Goal: Information Seeking & Learning: Learn about a topic

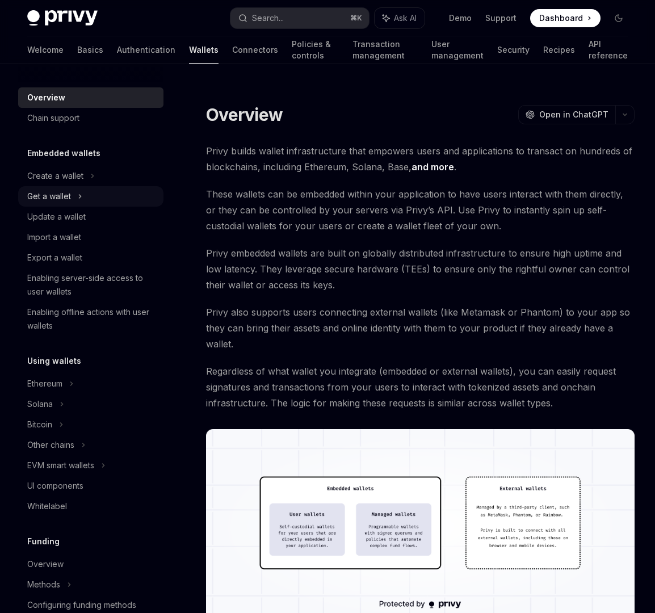
click at [82, 187] on div "Get a wallet" at bounding box center [90, 196] width 145 height 20
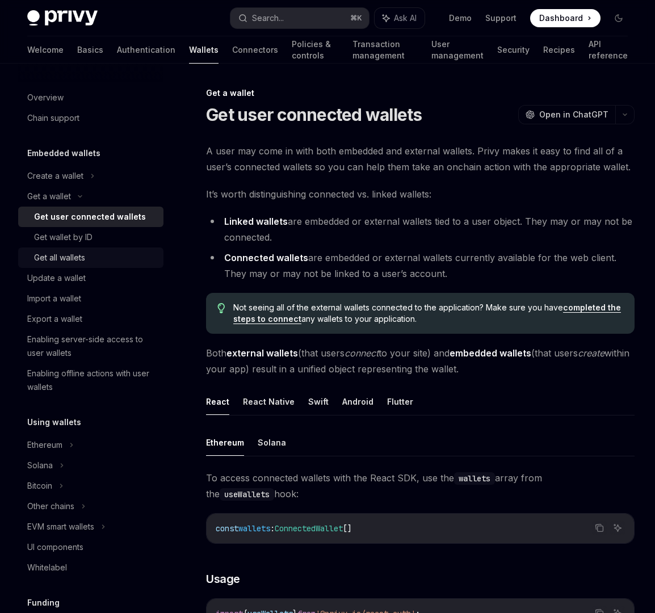
click at [108, 263] on div "Get all wallets" at bounding box center [95, 258] width 123 height 14
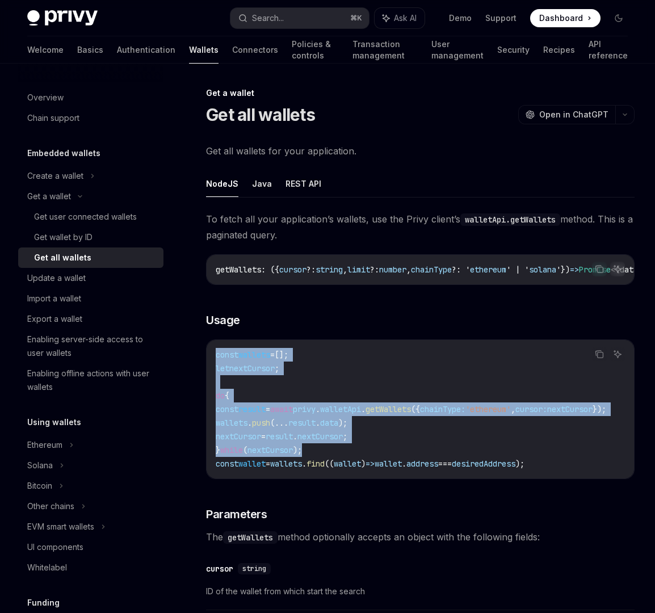
drag, startPoint x: 329, startPoint y: 455, endPoint x: 189, endPoint y: 363, distance: 167.4
click at [189, 363] on div "Get a wallet Get all wallets OpenAI Open in ChatGPT OpenAI Open in ChatGPT Get …" at bounding box center [314, 576] width 646 height 980
copy code "const wallets = []; let nextCursor ; do { const result = await privy . walletAp…"
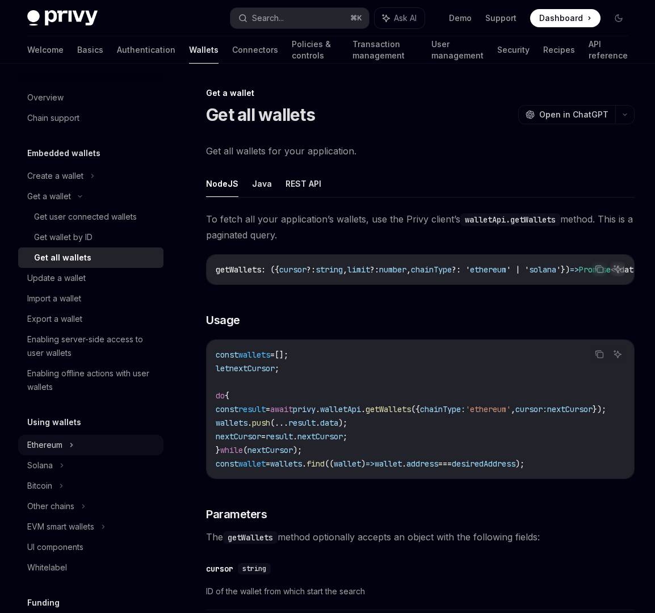
click at [60, 183] on div "Ethereum" at bounding box center [55, 176] width 56 height 14
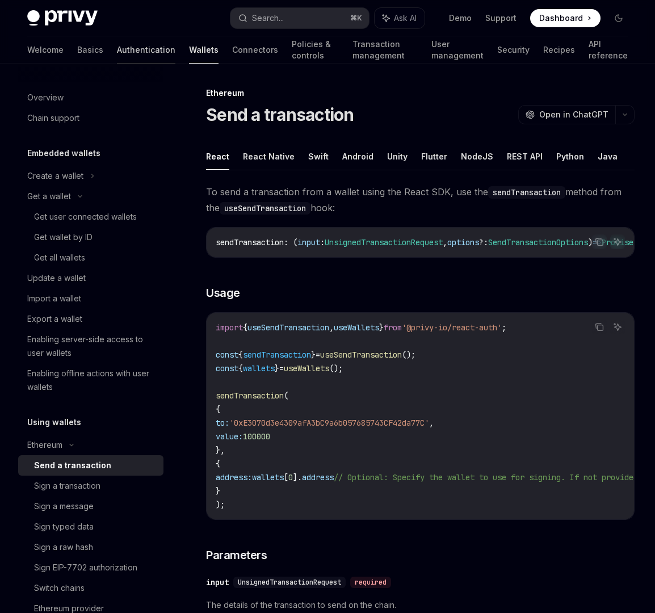
click at [117, 54] on link "Authentication" at bounding box center [146, 49] width 58 height 27
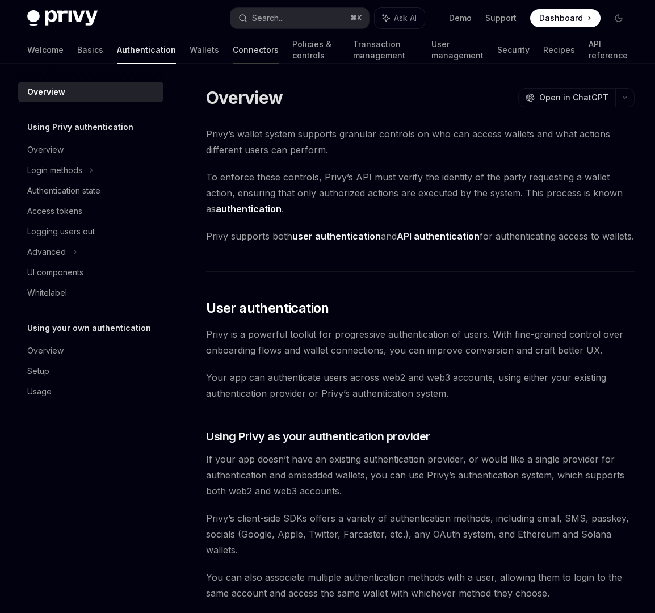
click at [233, 55] on link "Connectors" at bounding box center [256, 49] width 46 height 27
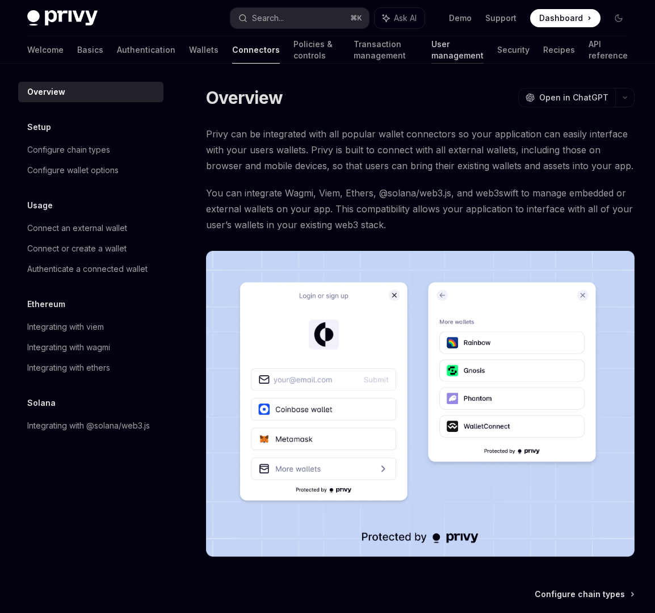
click at [450, 60] on link "User management" at bounding box center [457, 49] width 52 height 27
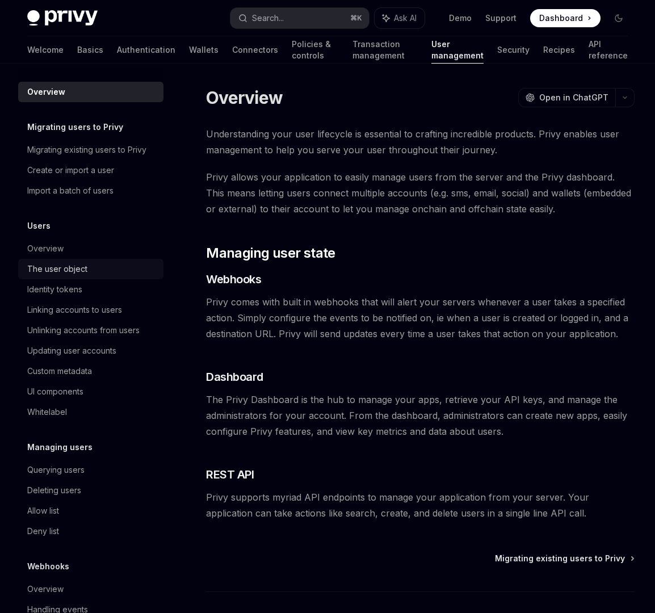
click at [92, 269] on div "The user object" at bounding box center [91, 269] width 129 height 14
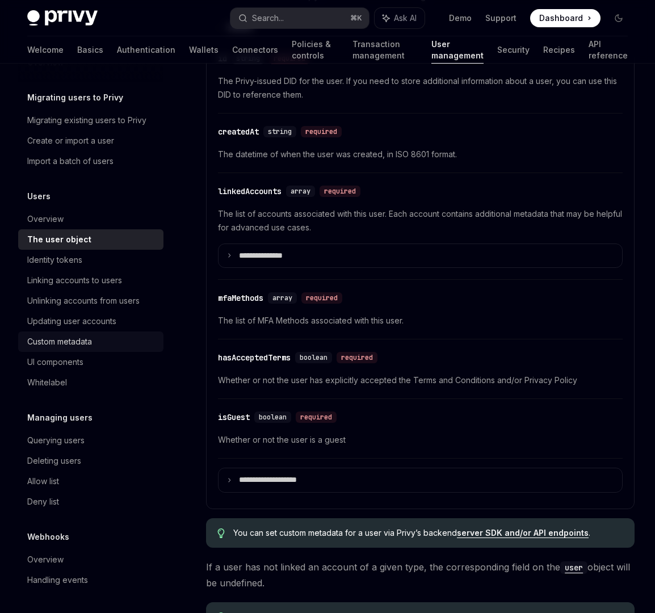
scroll to position [397, 0]
click at [122, 443] on div "Querying users" at bounding box center [91, 440] width 129 height 14
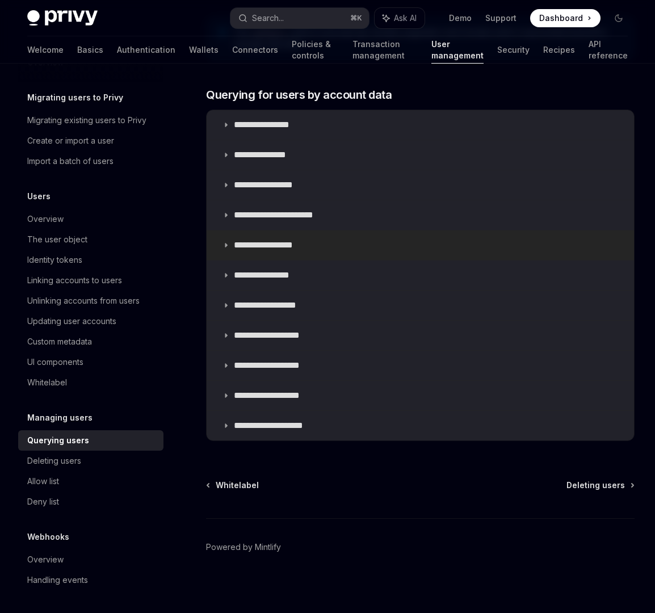
scroll to position [702, 0]
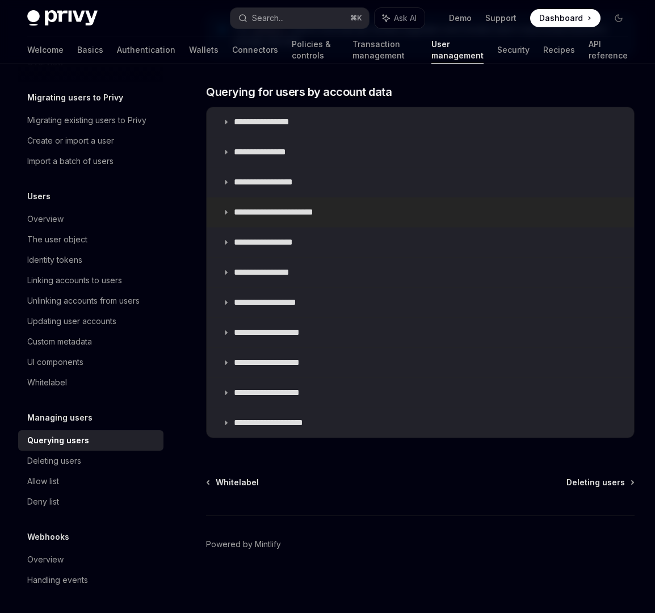
click at [231, 213] on summary "**********" at bounding box center [420, 212] width 427 height 30
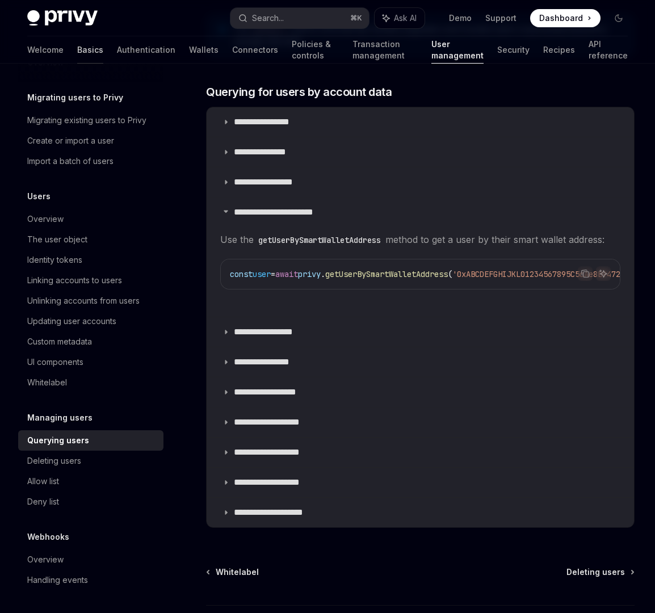
click at [77, 51] on link "Basics" at bounding box center [90, 49] width 26 height 27
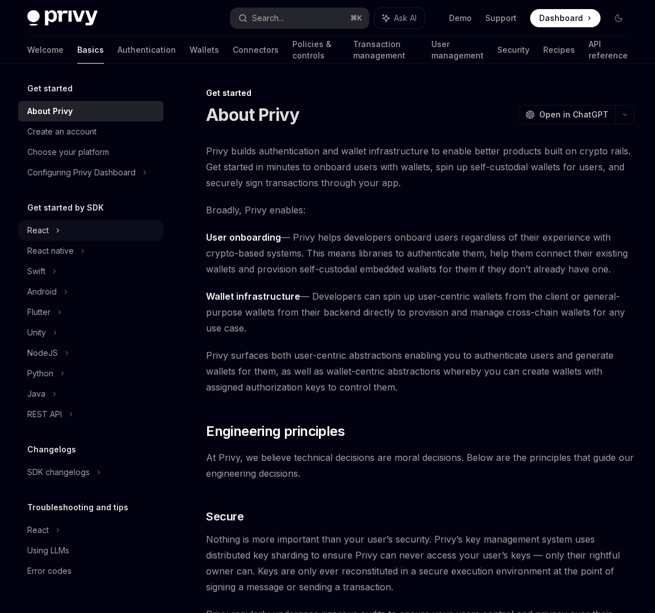
click at [77, 231] on div "React" at bounding box center [90, 230] width 145 height 20
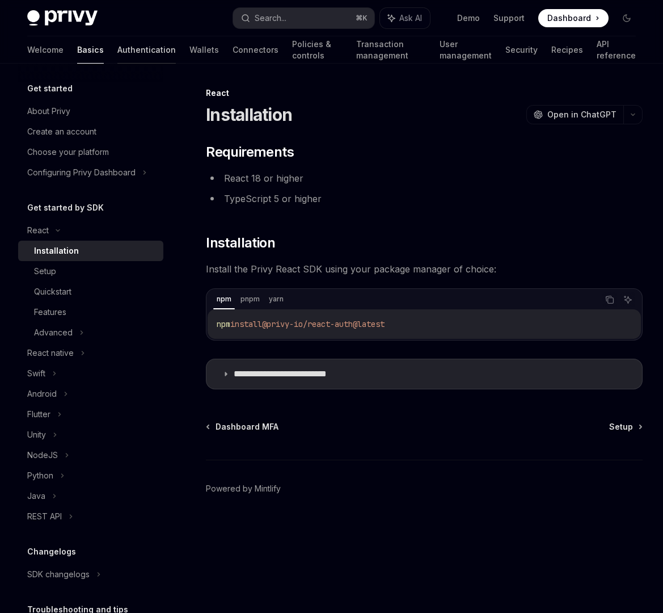
click at [117, 53] on link "Authentication" at bounding box center [146, 49] width 58 height 27
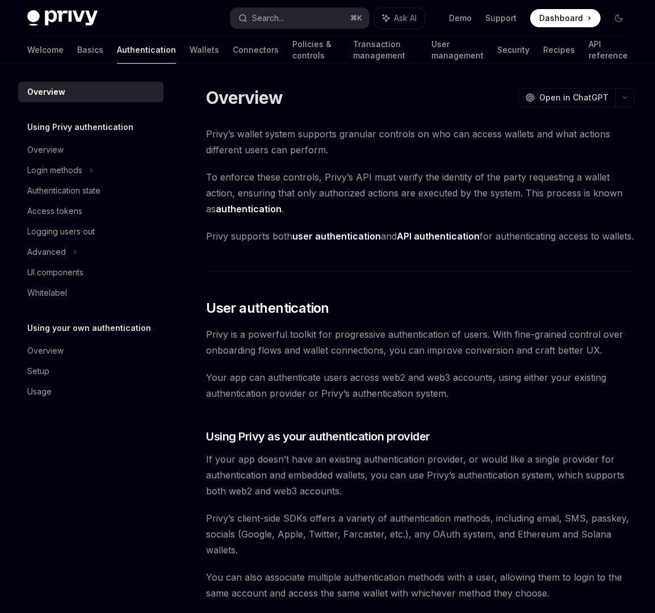
click at [55, 52] on div "Welcome Basics Authentication Wallets Connectors Policies & controls Transactio…" at bounding box center [327, 49] width 600 height 27
click at [77, 53] on link "Basics" at bounding box center [90, 49] width 26 height 27
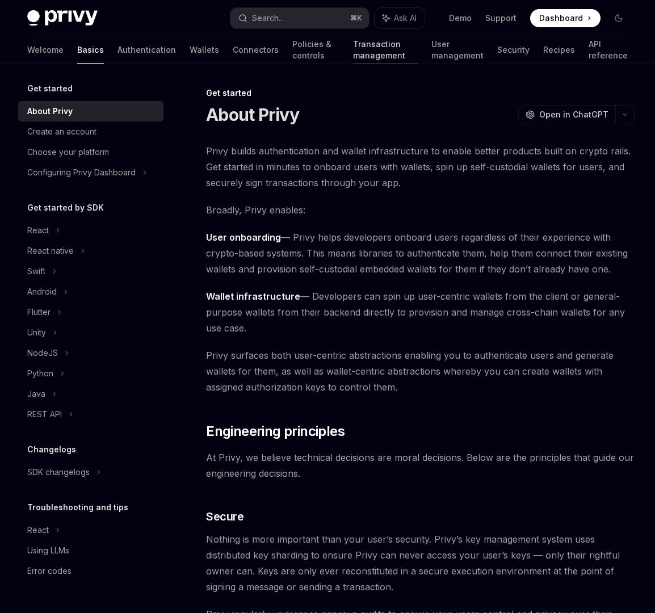
click at [353, 48] on link "Transaction management" at bounding box center [385, 49] width 65 height 27
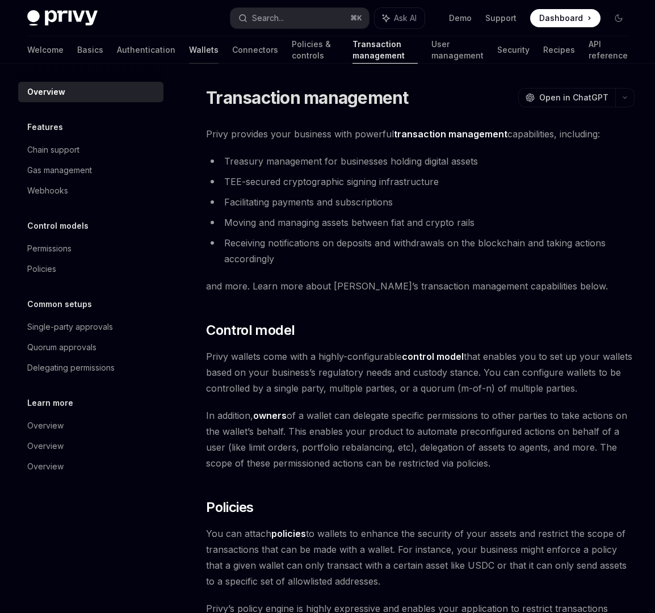
click at [189, 56] on link "Wallets" at bounding box center [204, 49] width 30 height 27
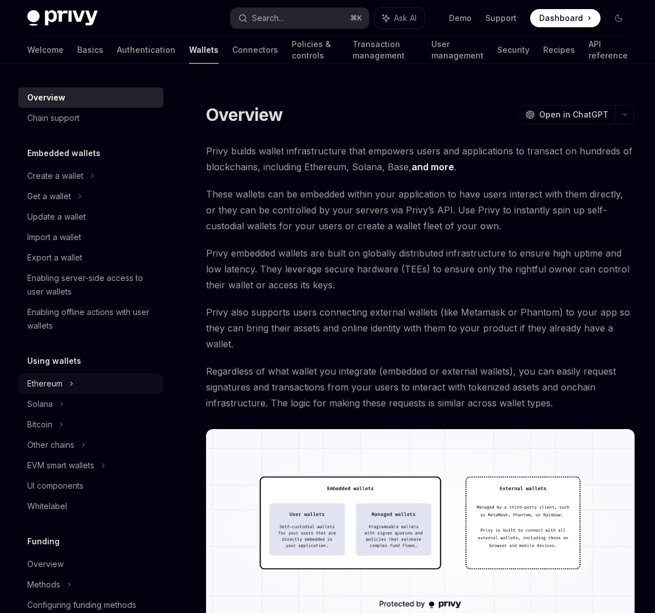
click at [58, 183] on div "Ethereum" at bounding box center [55, 176] width 56 height 14
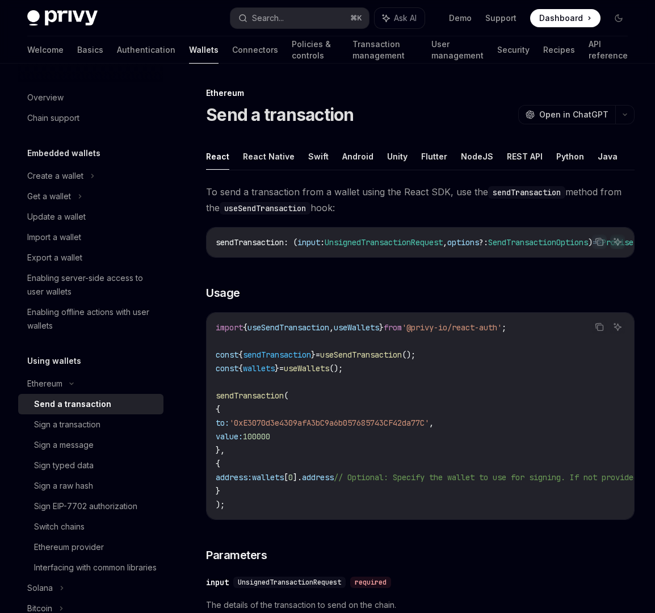
drag, startPoint x: 402, startPoint y: 516, endPoint x: 446, endPoint y: 517, distance: 44.9
click at [446, 517] on div "import { useSendTransaction , useWallets } from '@privy-io/react-auth' ; const …" at bounding box center [420, 416] width 427 height 207
drag, startPoint x: 432, startPoint y: 528, endPoint x: 462, endPoint y: 528, distance: 30.1
click at [460, 520] on div "Copy Ask AI import { useSendTransaction , useWallets } from '@privy-io/react-au…" at bounding box center [420, 416] width 428 height 208
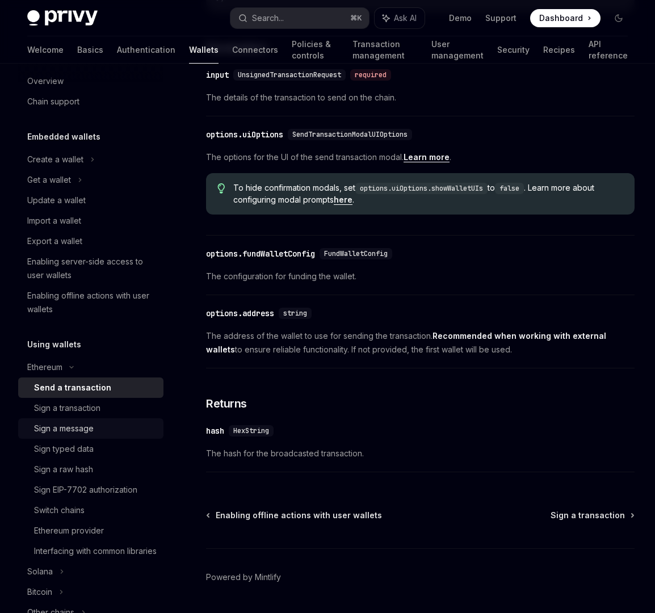
scroll to position [108, 0]
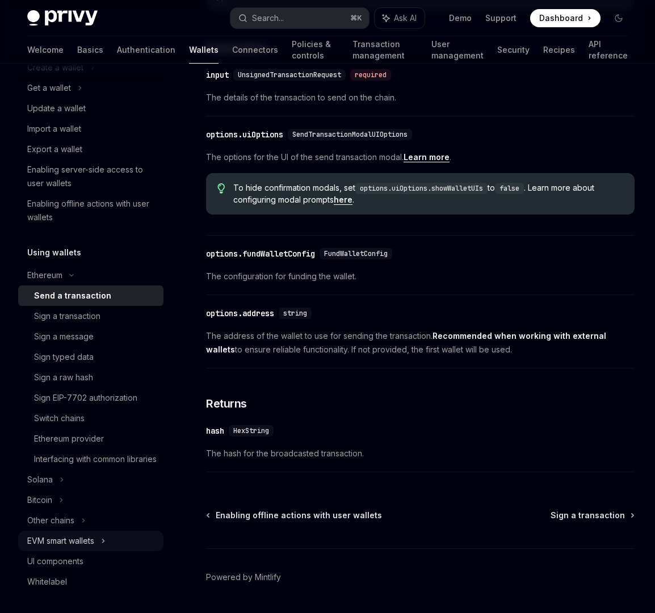
click at [121, 547] on div "EVM smart wallets" at bounding box center [90, 540] width 145 height 20
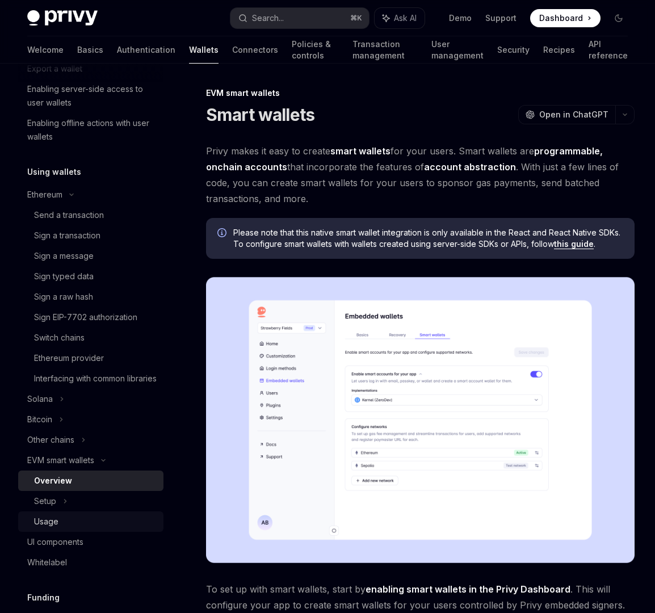
scroll to position [190, 0]
click at [92, 510] on div "Setup" at bounding box center [90, 500] width 145 height 20
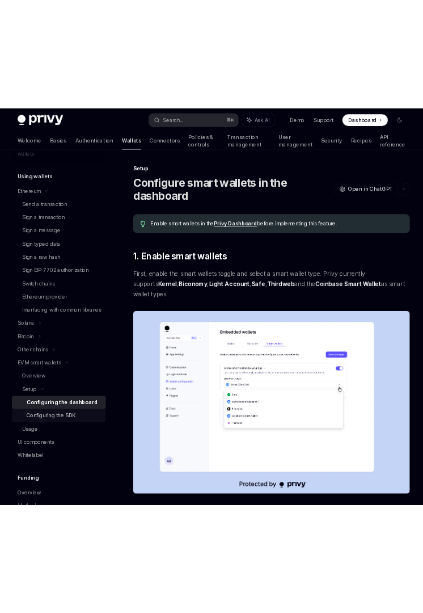
scroll to position [292, 0]
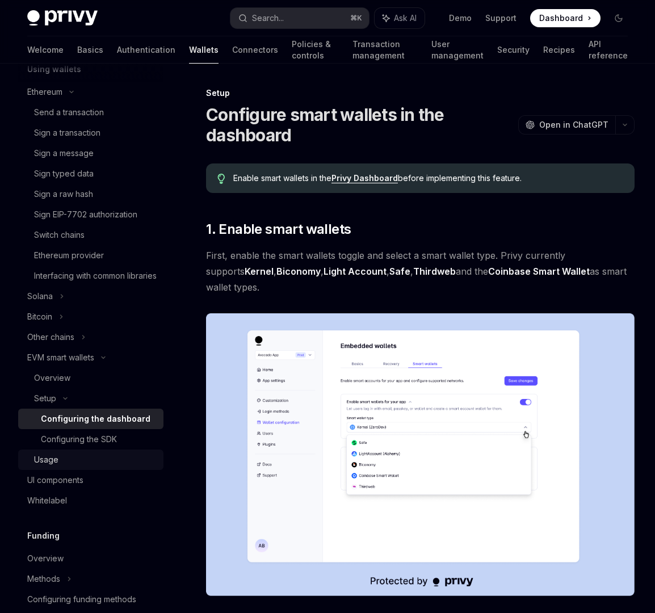
click at [89, 470] on link "Usage" at bounding box center [90, 459] width 145 height 20
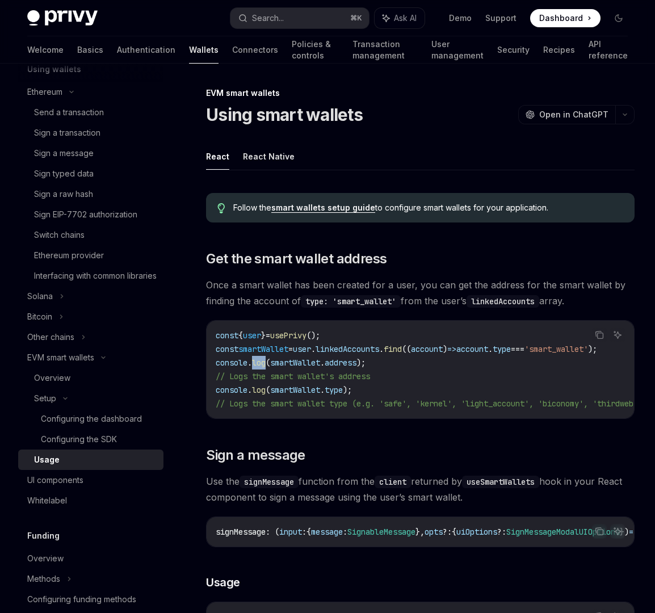
drag, startPoint x: 255, startPoint y: 357, endPoint x: 243, endPoint y: 349, distance: 14.0
click at [243, 349] on code "const { user } = usePrivy (); const smartWallet = user . linkedAccounts . find …" at bounding box center [499, 369] width 567 height 82
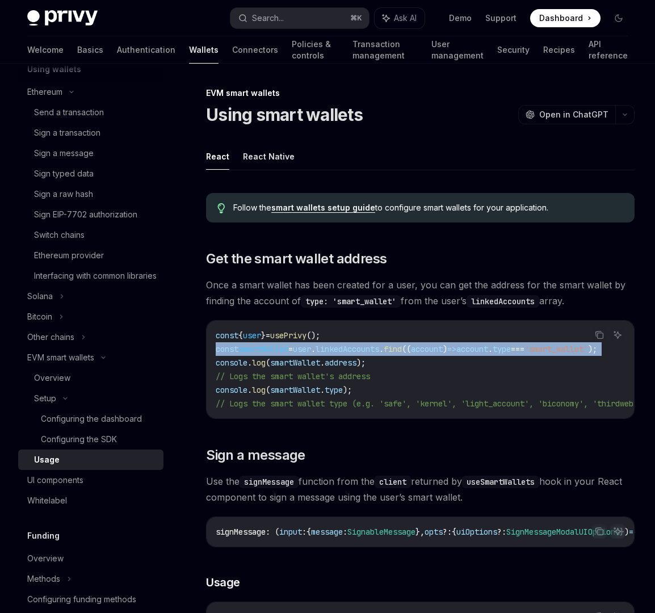
click at [243, 349] on span "smartWallet" at bounding box center [263, 349] width 50 height 10
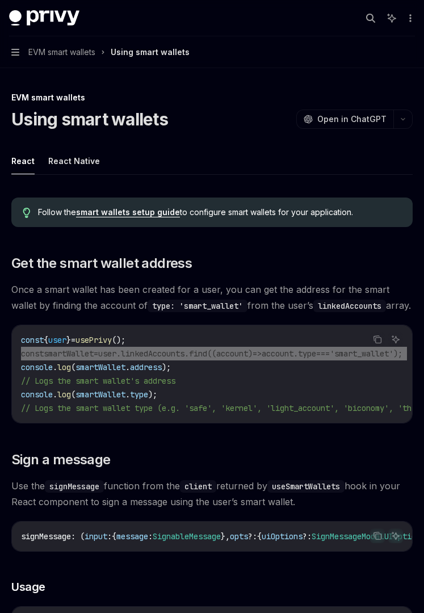
type textarea "*"
